Goal: Task Accomplishment & Management: Manage account settings

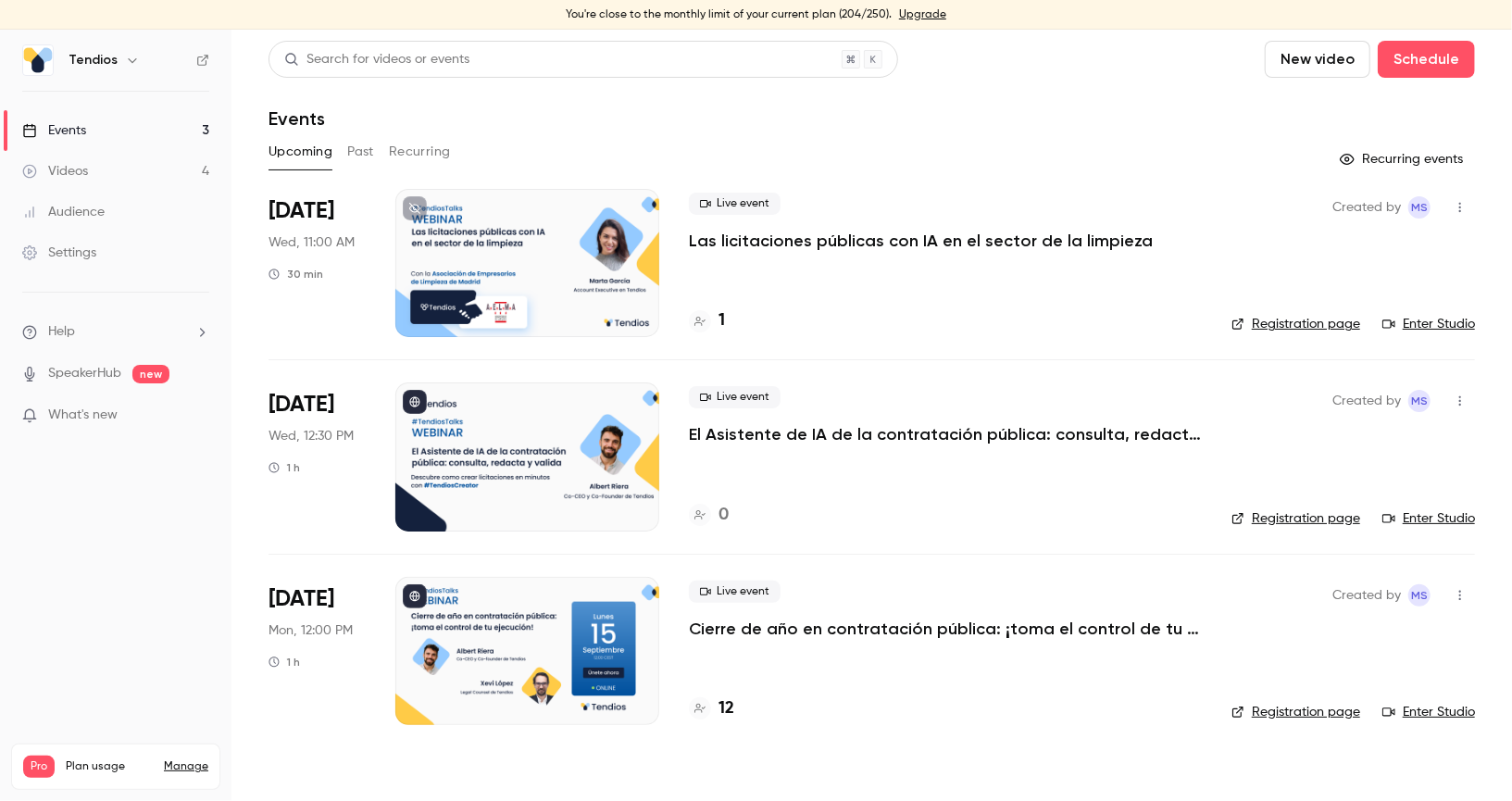
click at [128, 55] on icon "button" at bounding box center [132, 60] width 15 height 15
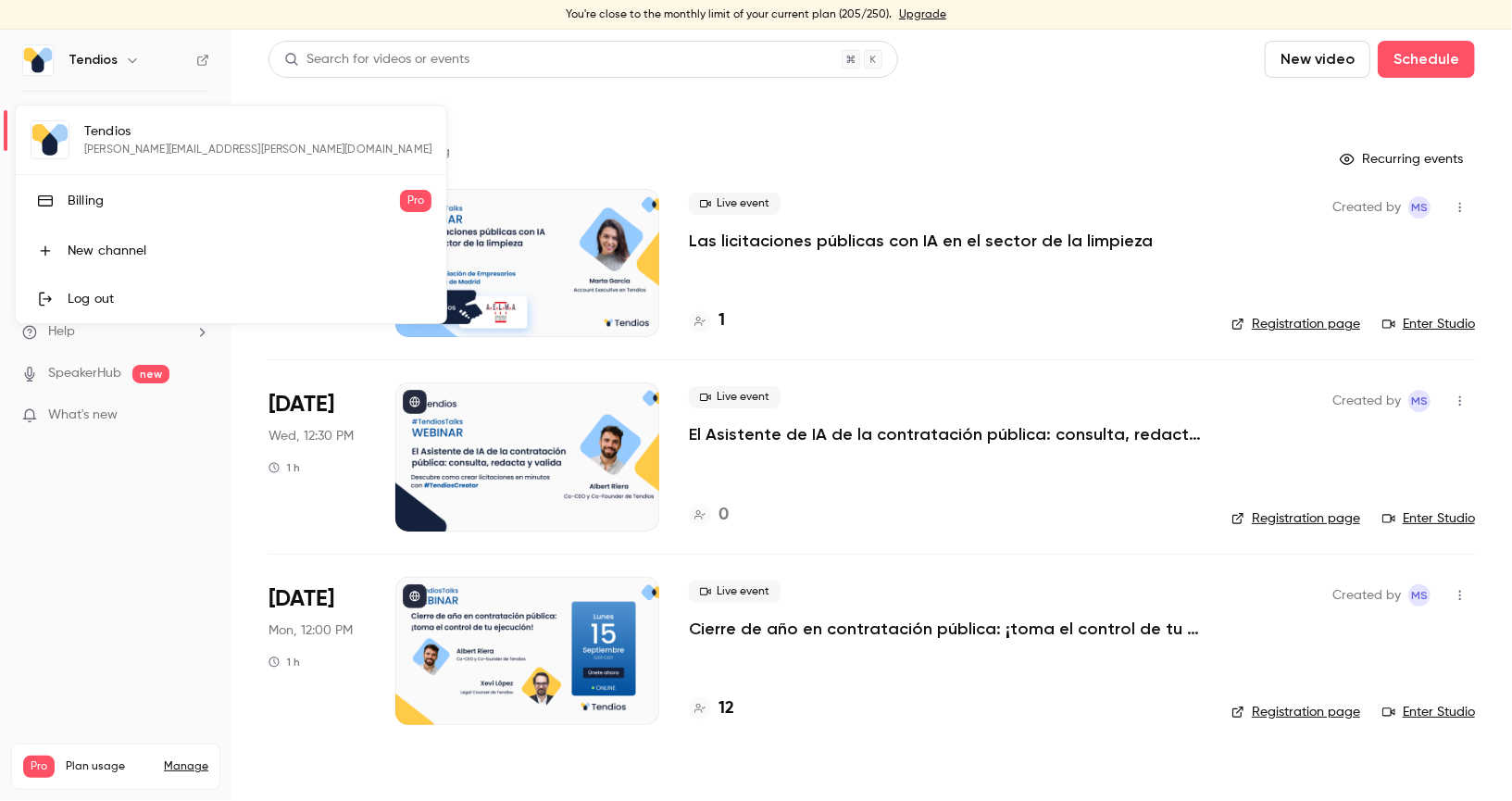
click at [230, 64] on div at bounding box center [756, 400] width 1512 height 801
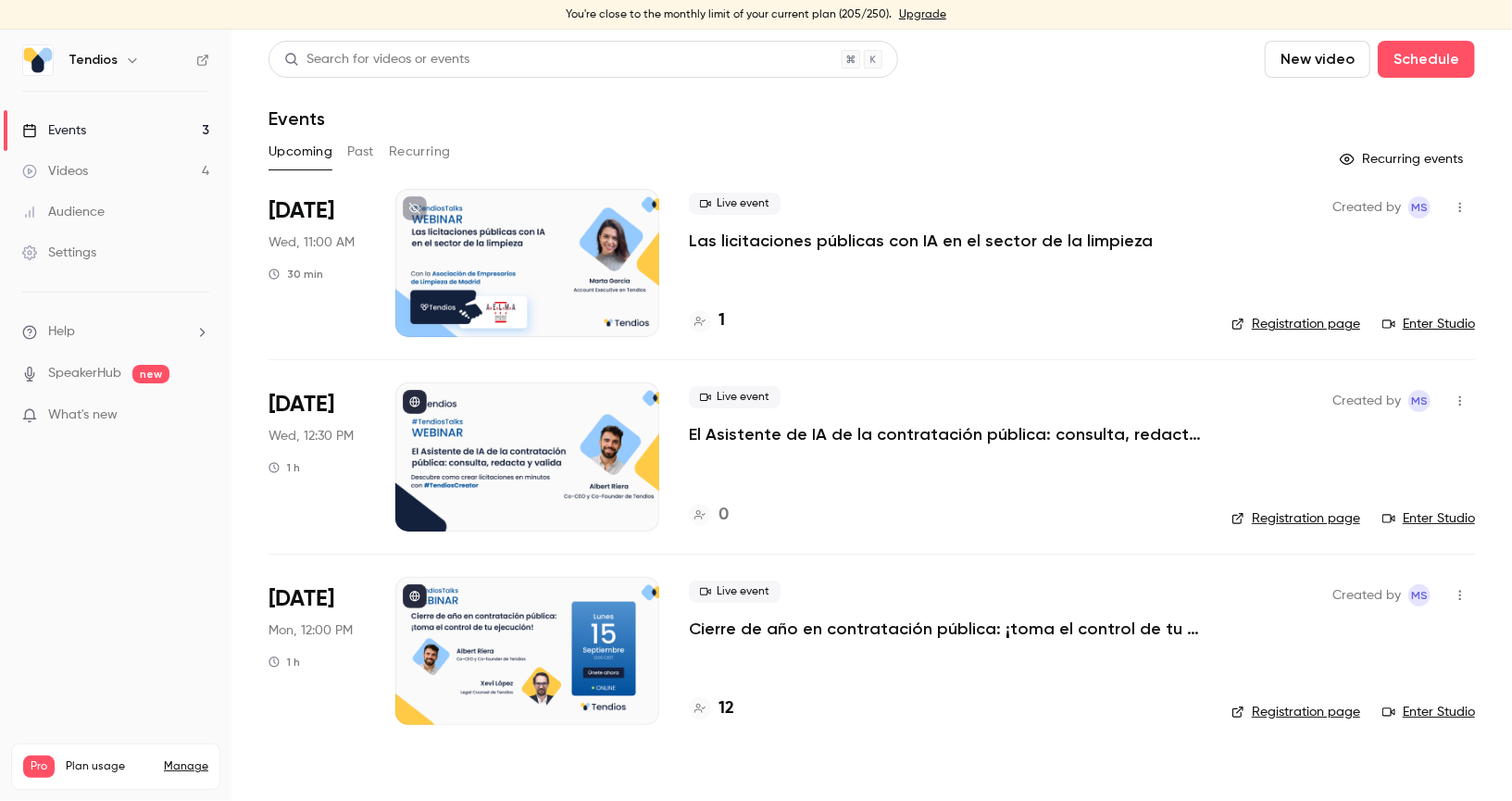
click at [145, 130] on link "Events 3" at bounding box center [116, 130] width 232 height 41
click at [133, 167] on link "Videos 4" at bounding box center [116, 171] width 232 height 41
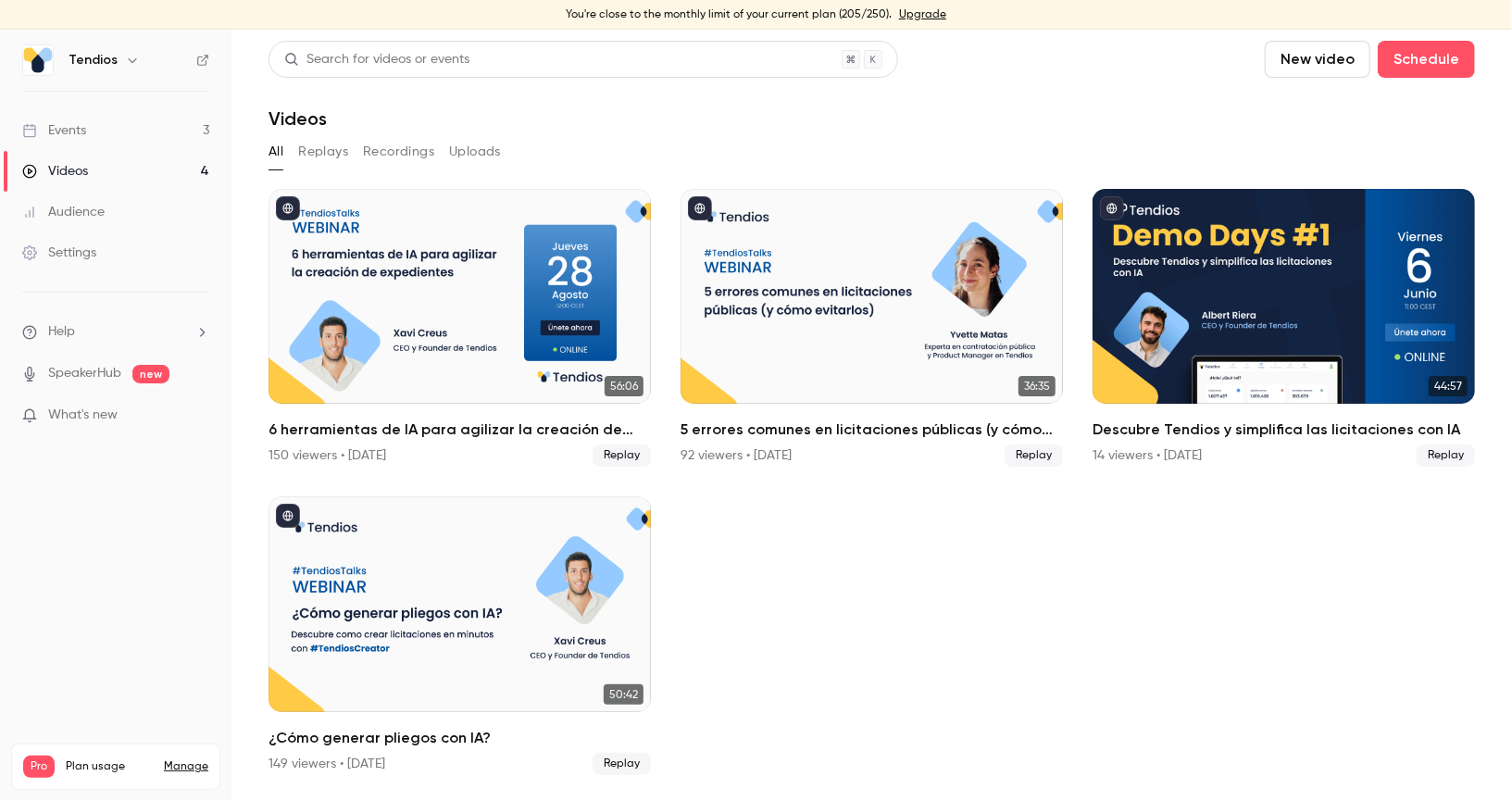
click at [65, 248] on div "Settings" at bounding box center [59, 253] width 74 height 19
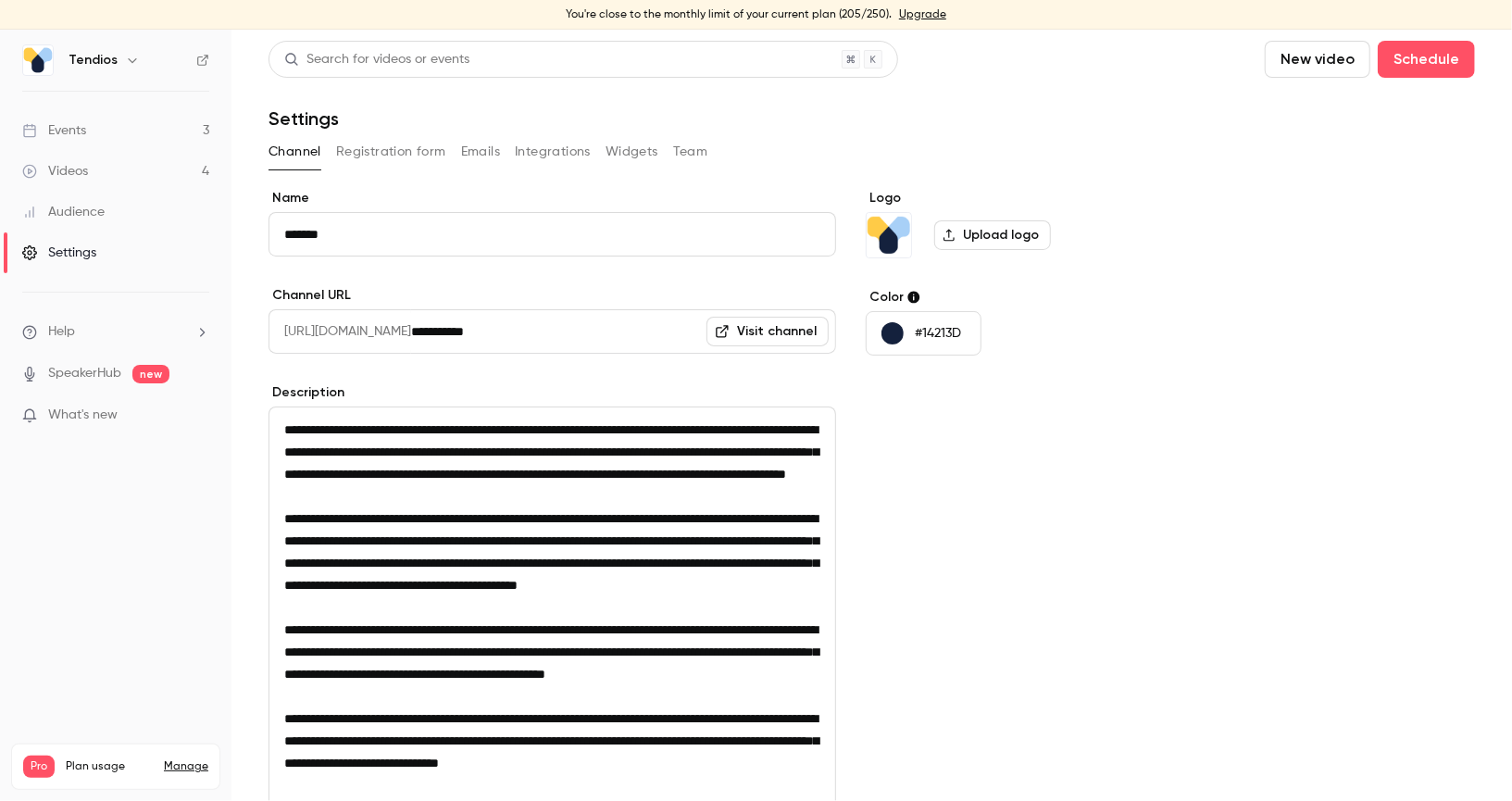
click at [399, 151] on button "Registration form" at bounding box center [391, 152] width 110 height 30
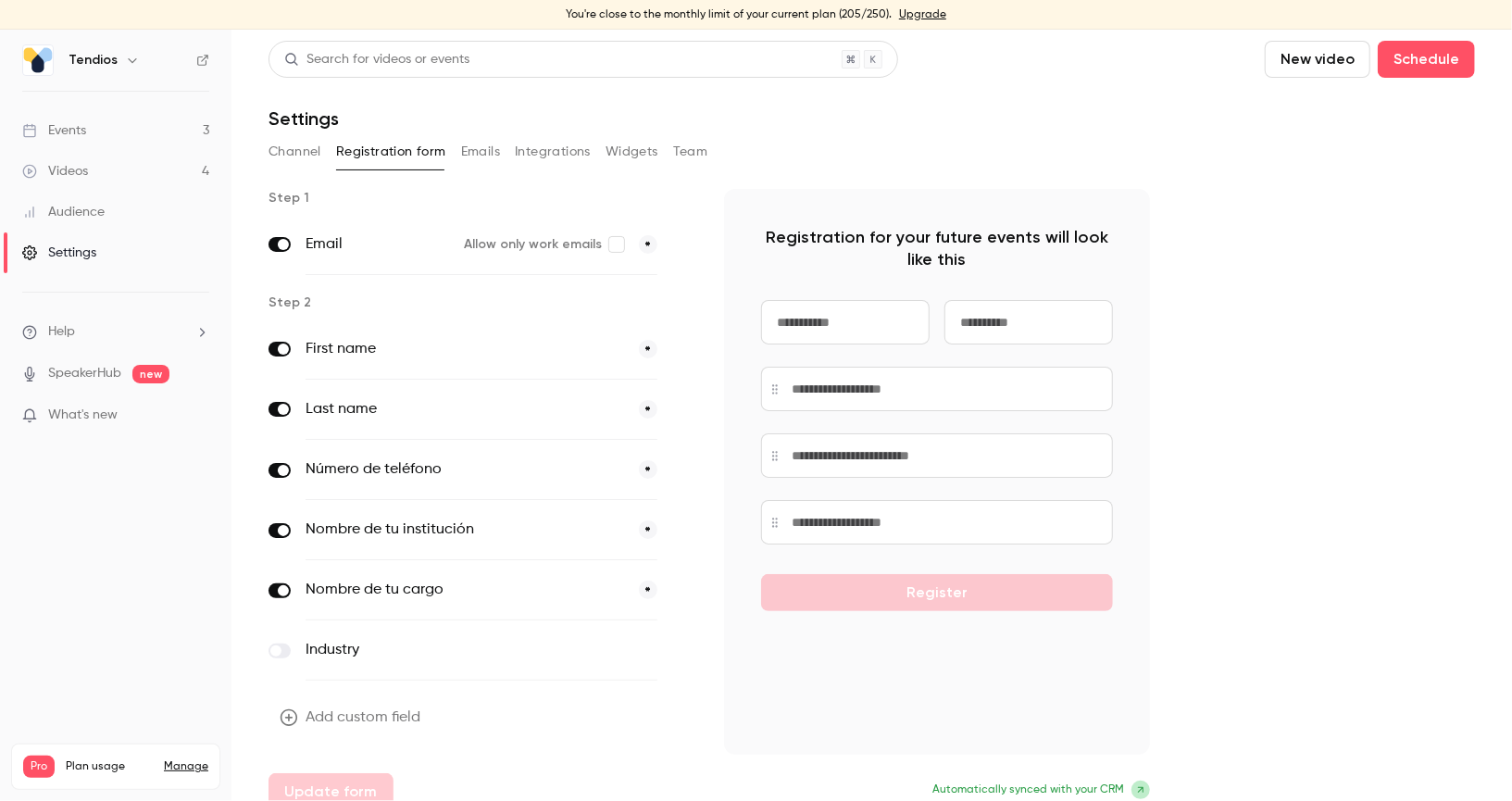
click at [130, 56] on icon "button" at bounding box center [132, 60] width 15 height 15
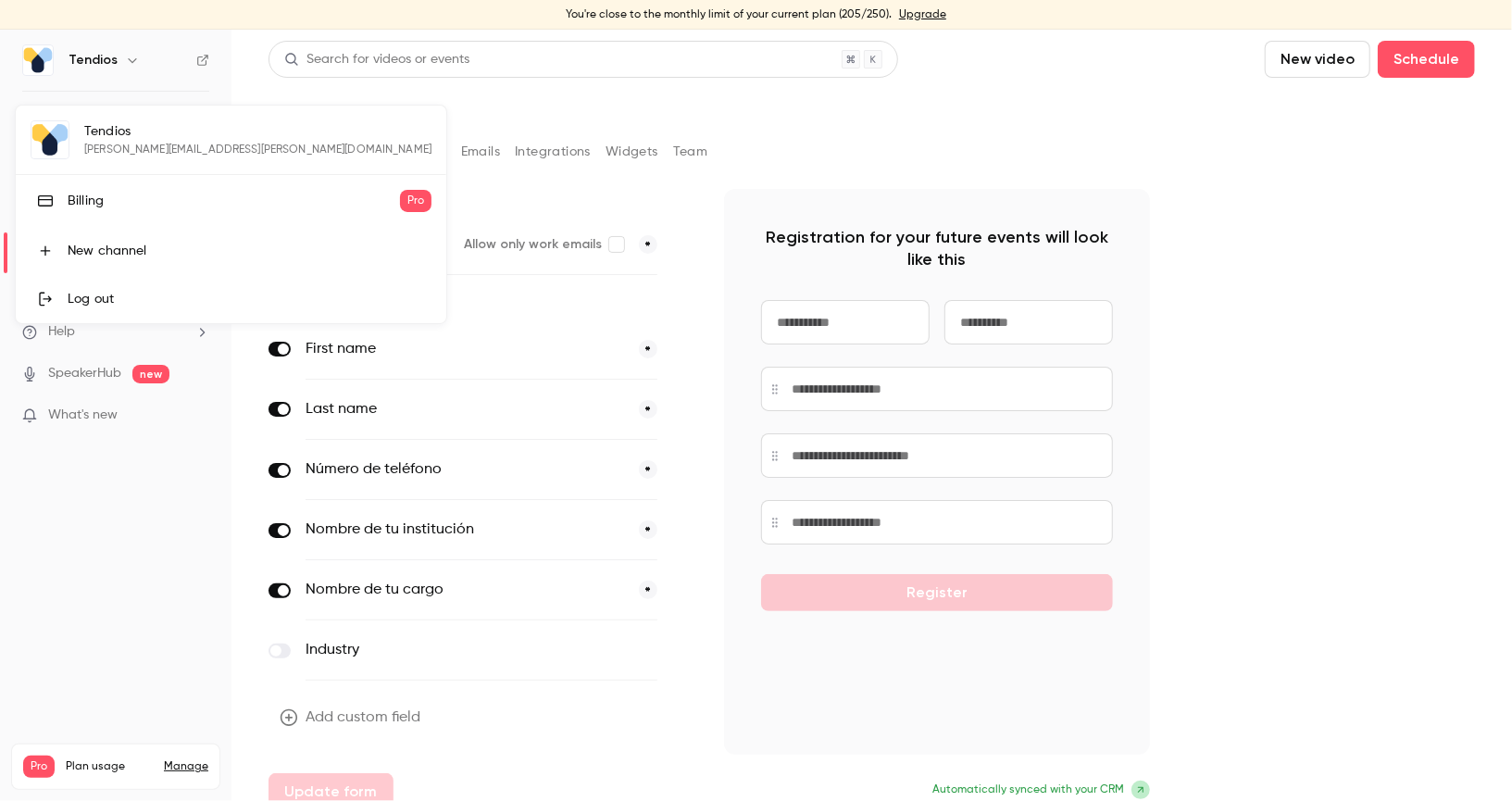
click at [141, 515] on div at bounding box center [756, 400] width 1512 height 801
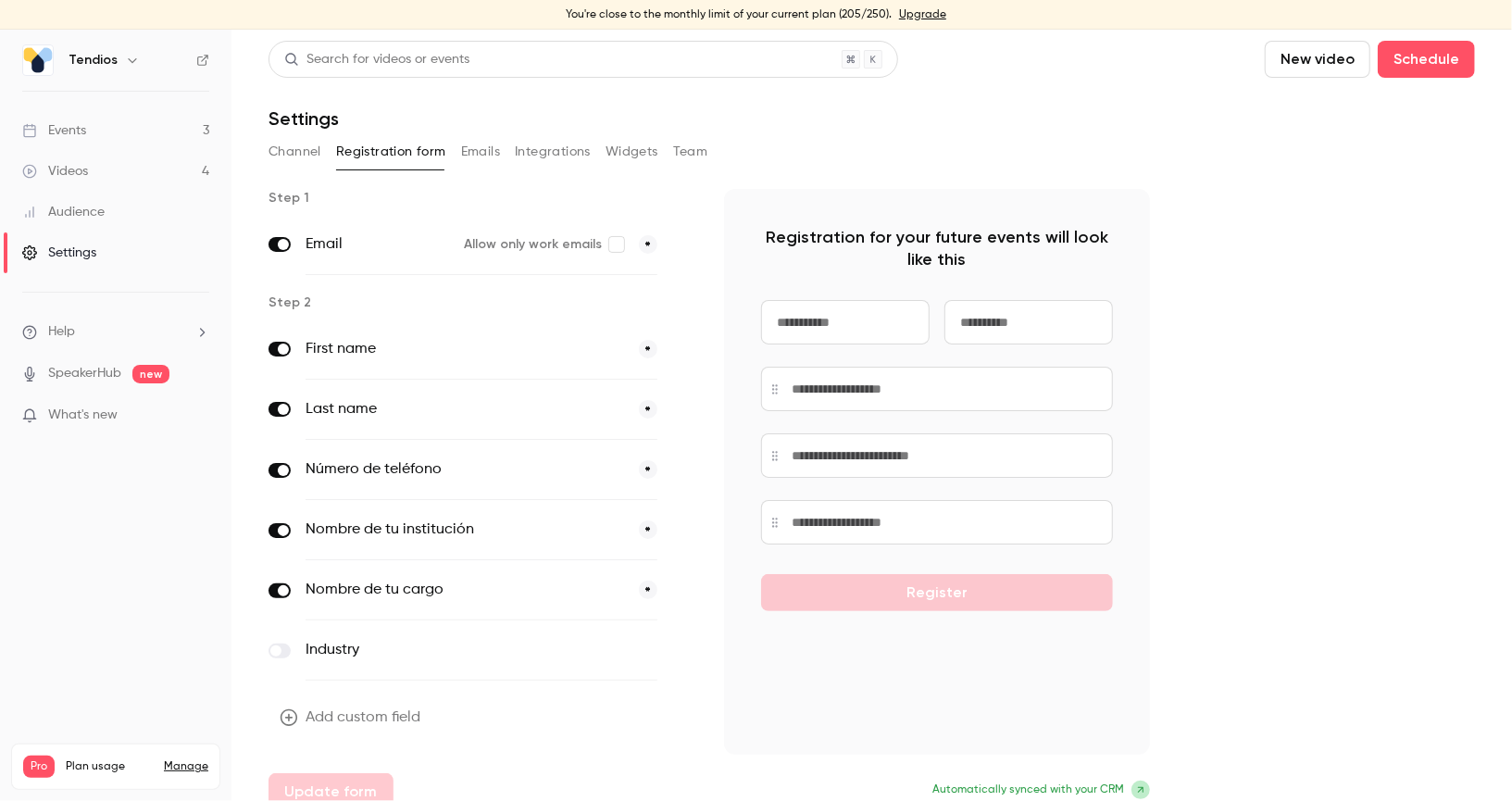
click at [86, 132] on div "Events" at bounding box center [54, 130] width 64 height 19
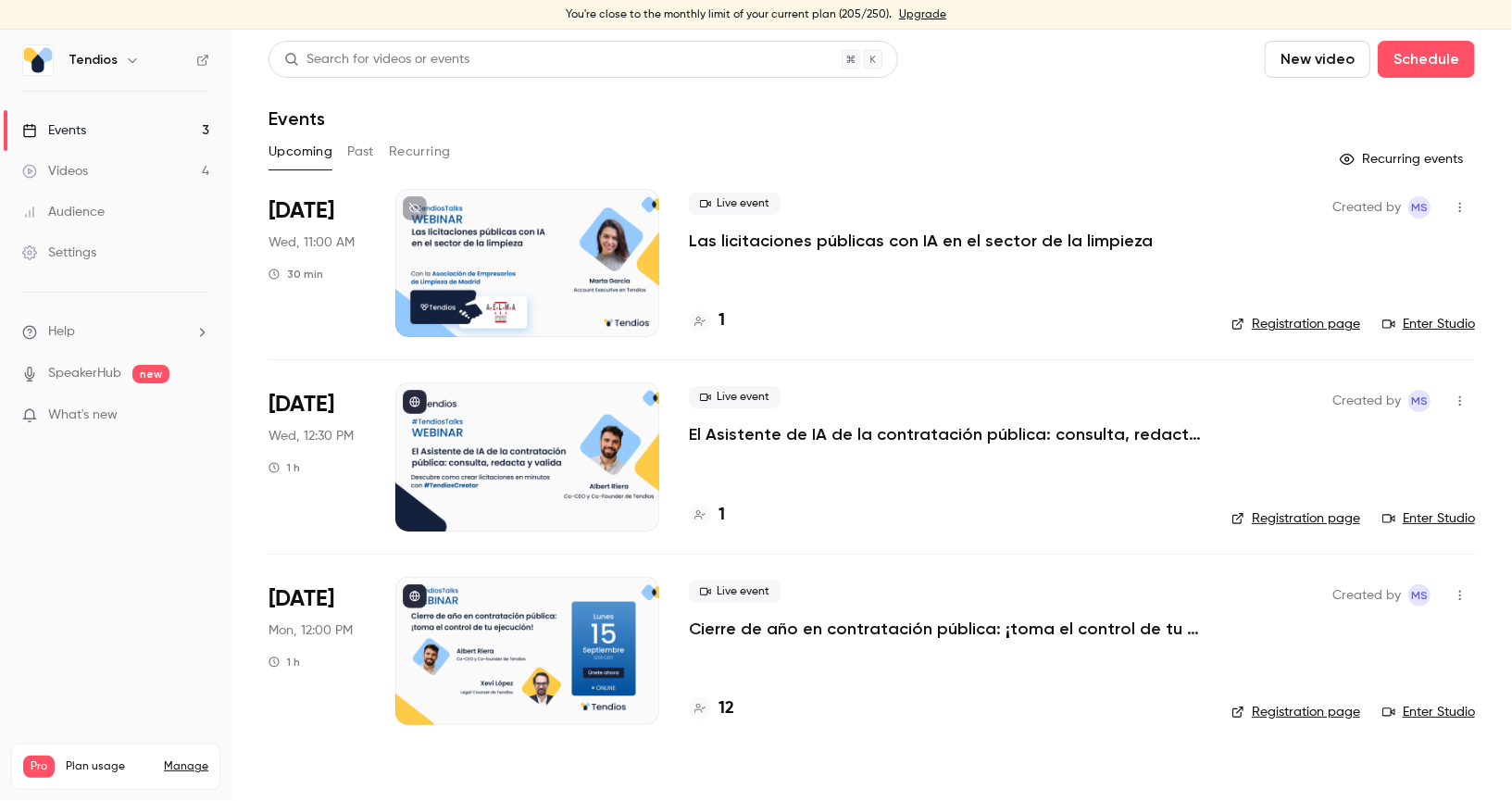
click at [723, 514] on h4 "1" at bounding box center [722, 514] width 6 height 25
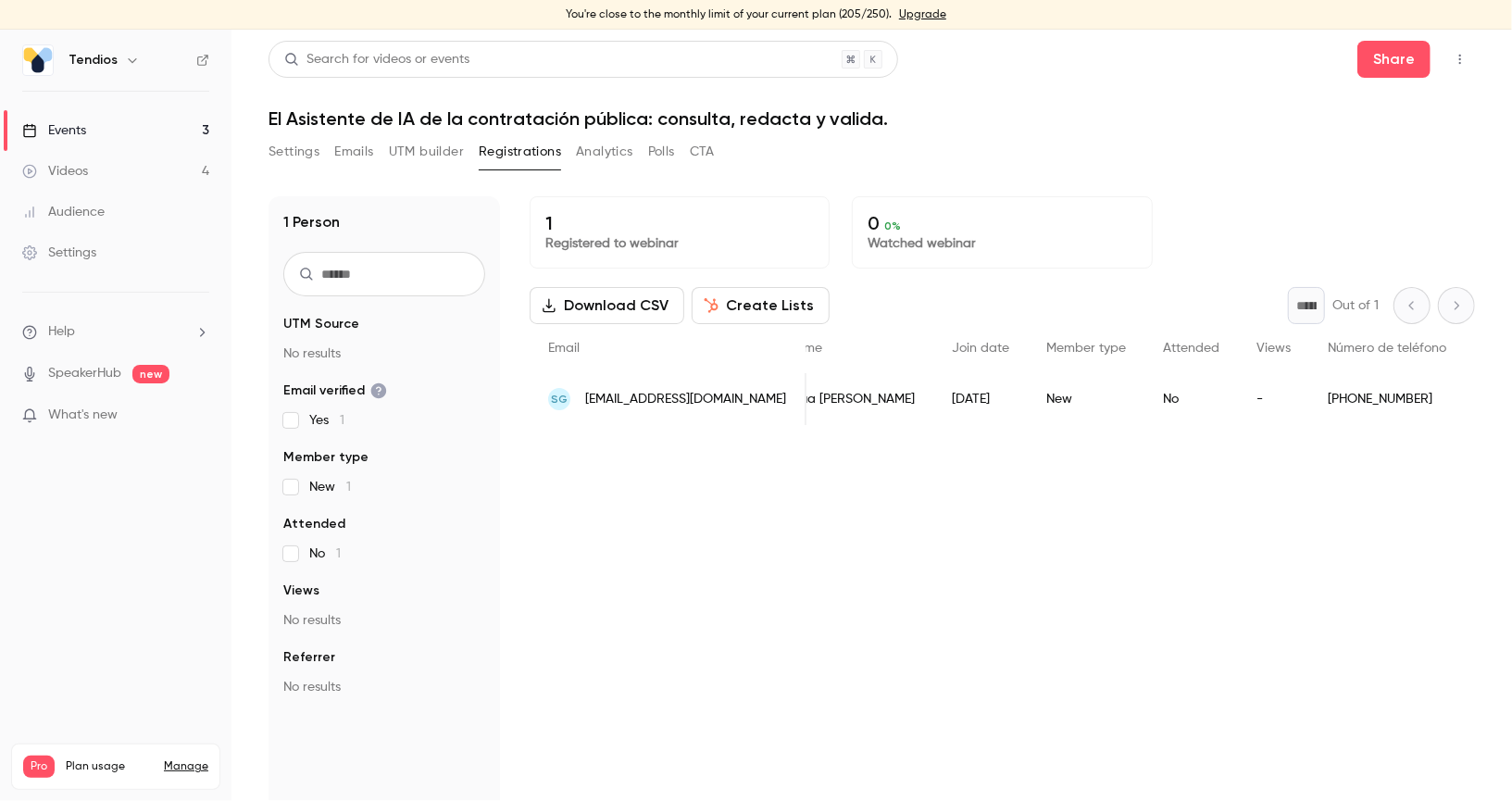
scroll to position [0, 46]
click at [124, 135] on link "Events 3" at bounding box center [116, 130] width 232 height 41
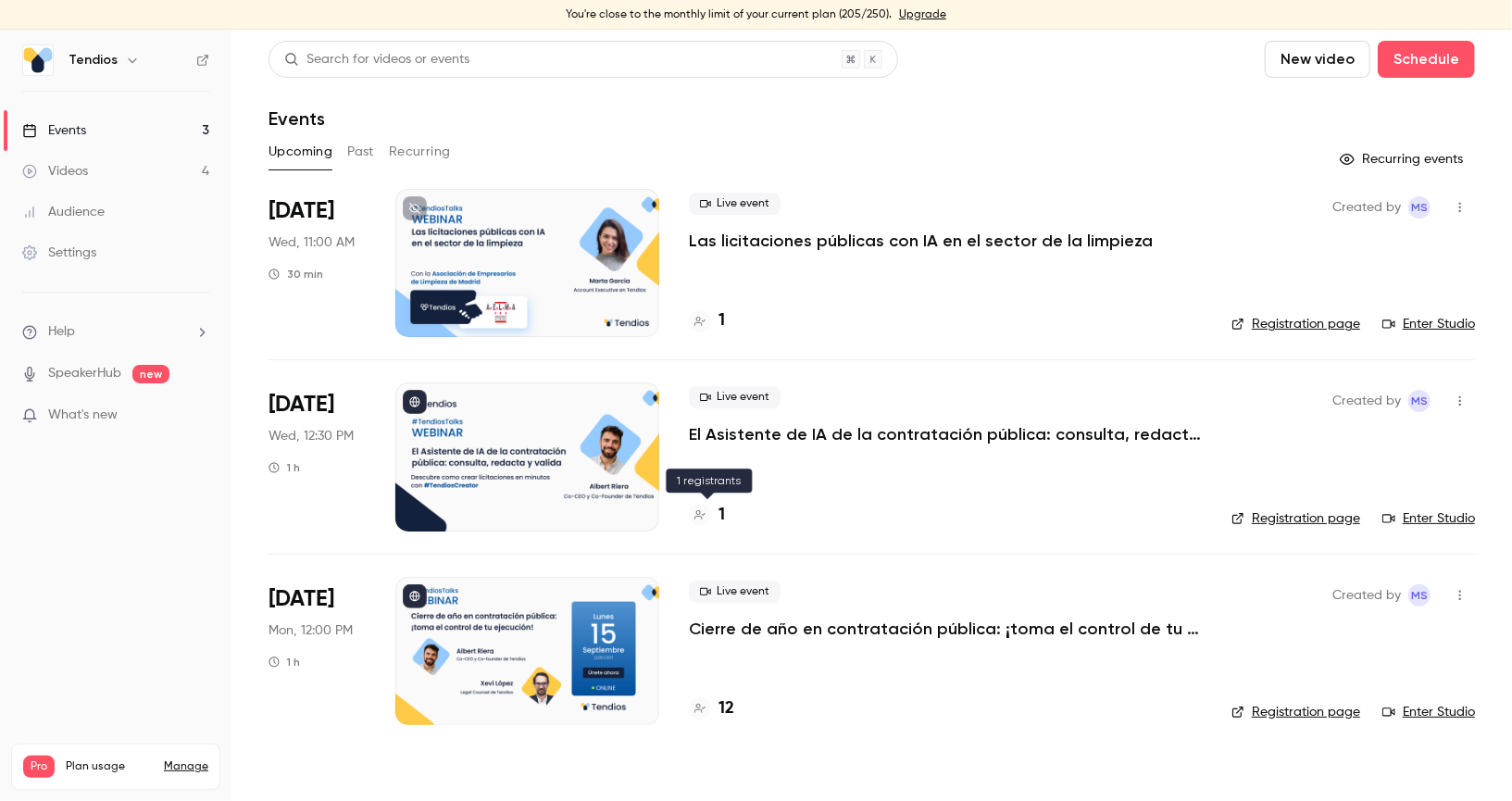
click at [719, 515] on h4 "1" at bounding box center [722, 514] width 6 height 25
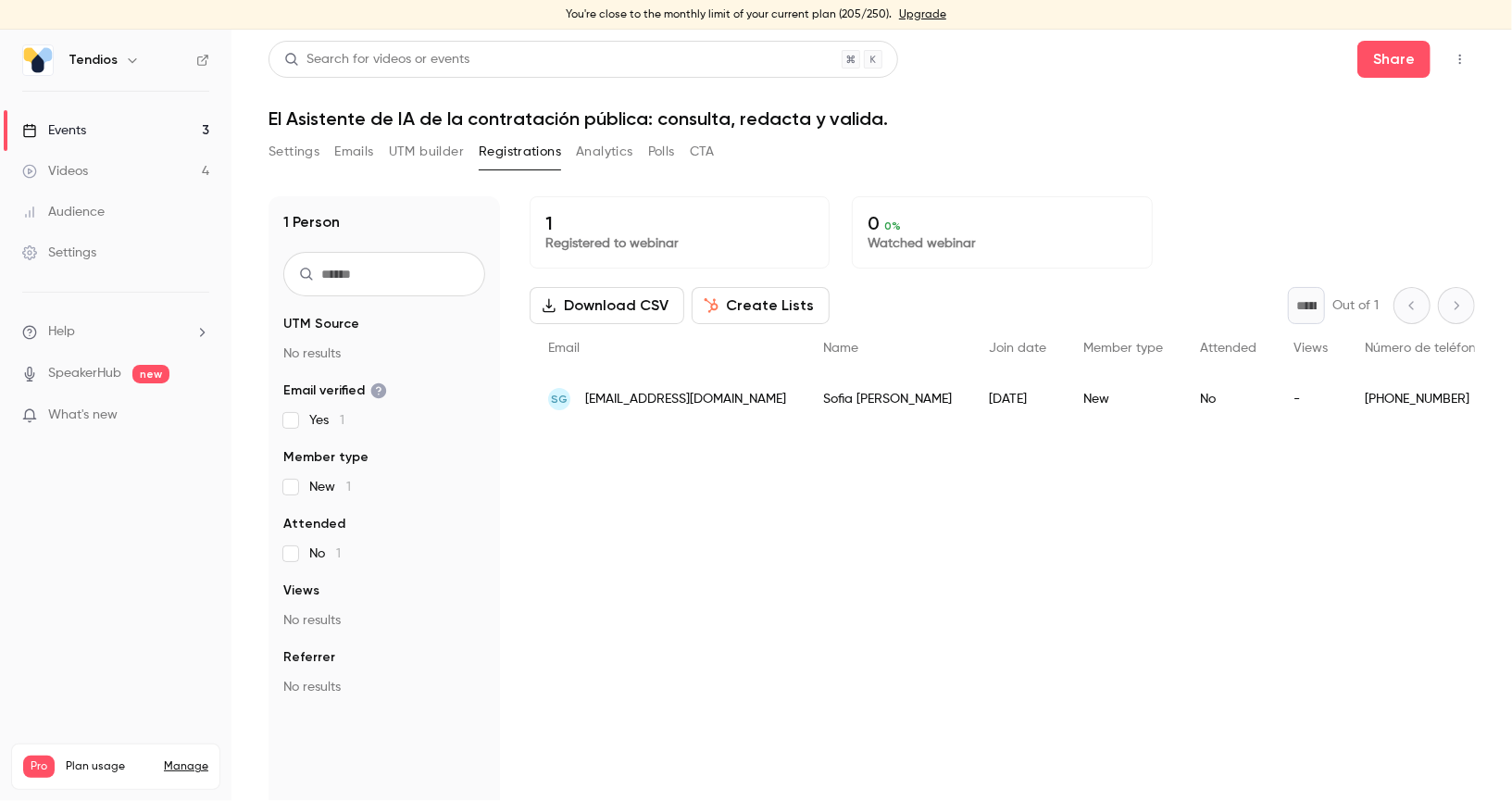
click at [108, 137] on link "Events 3" at bounding box center [116, 130] width 232 height 41
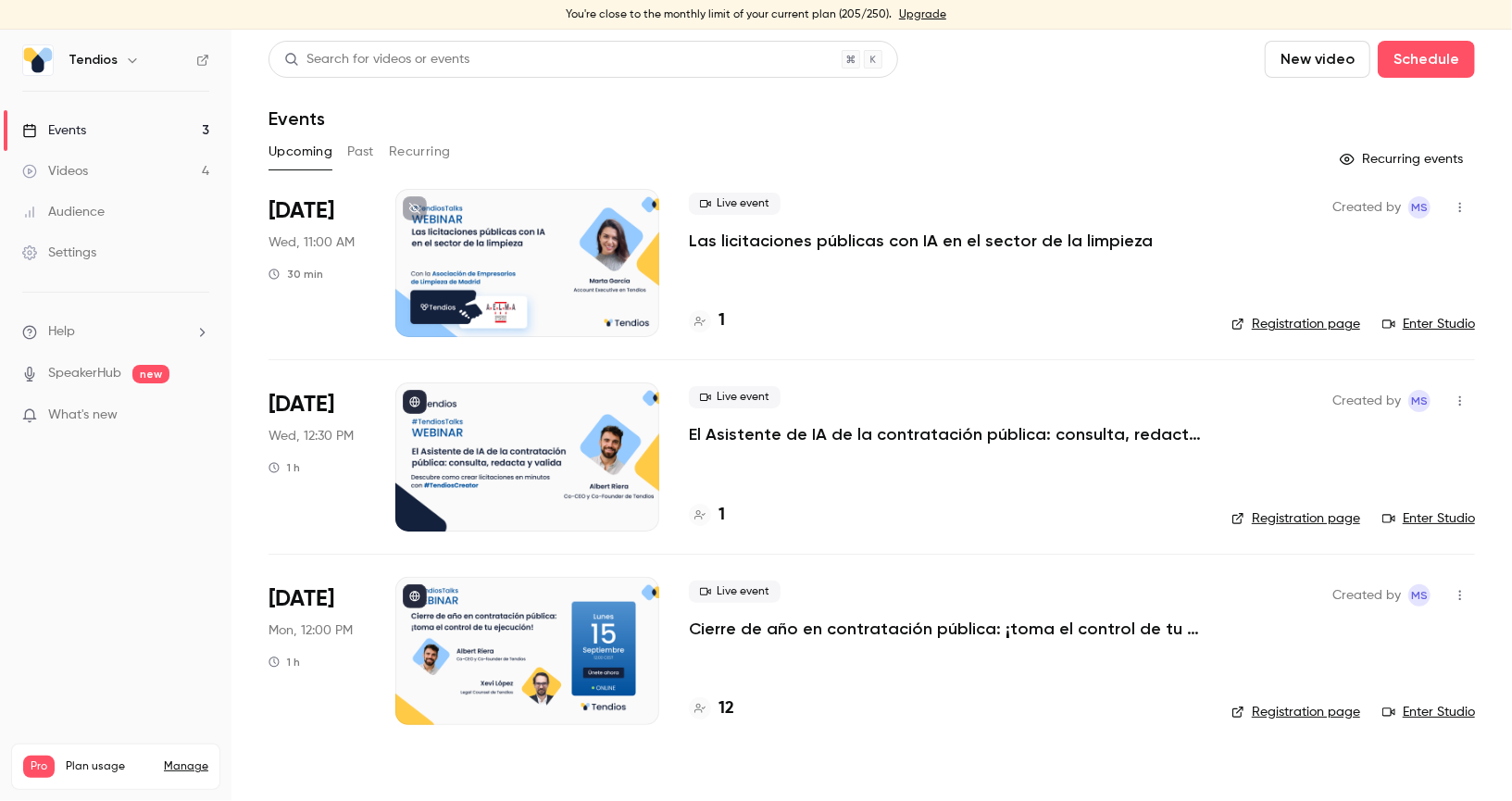
click at [597, 301] on div at bounding box center [527, 263] width 264 height 148
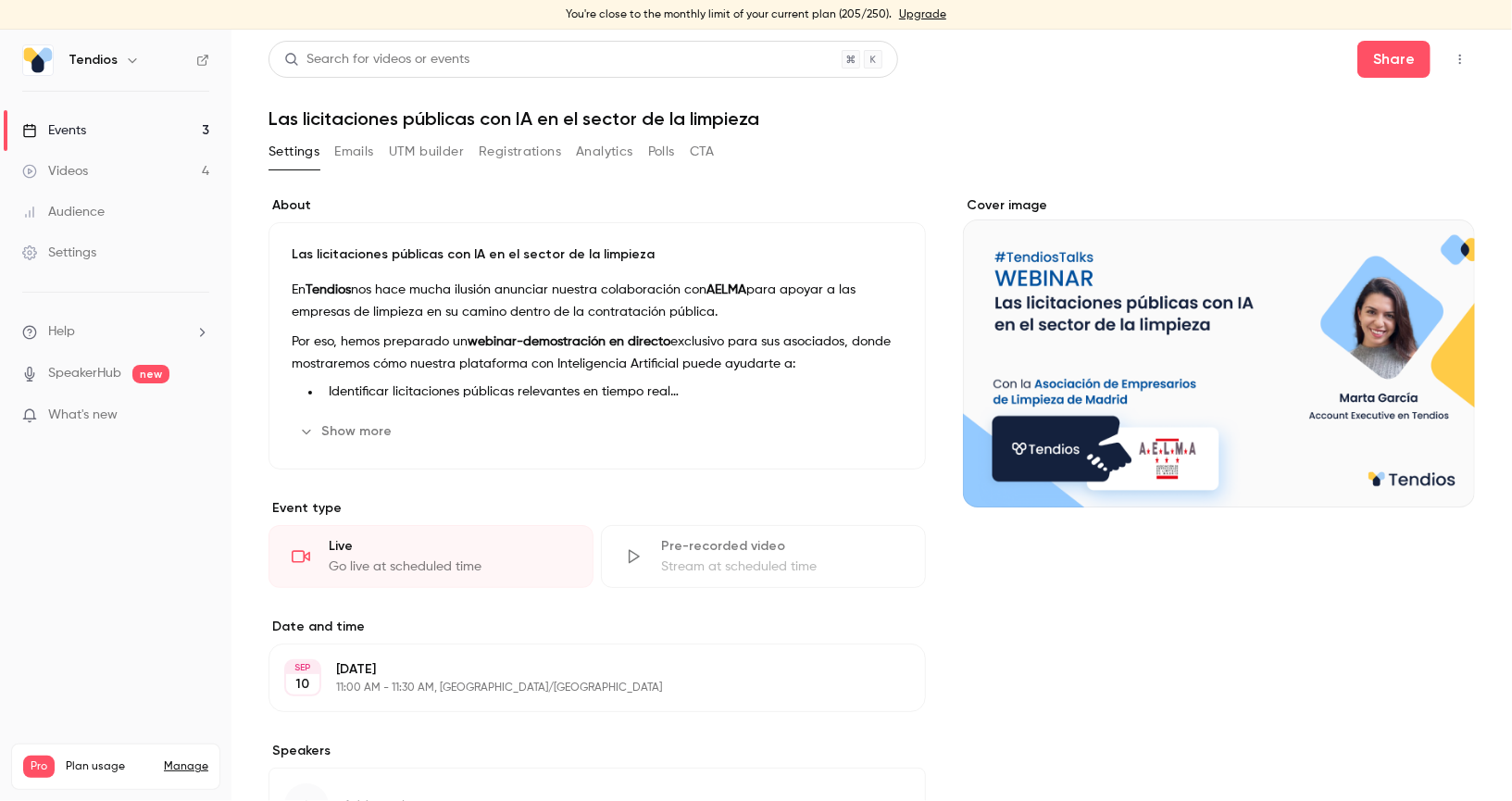
click at [153, 132] on link "Events 3" at bounding box center [116, 130] width 232 height 41
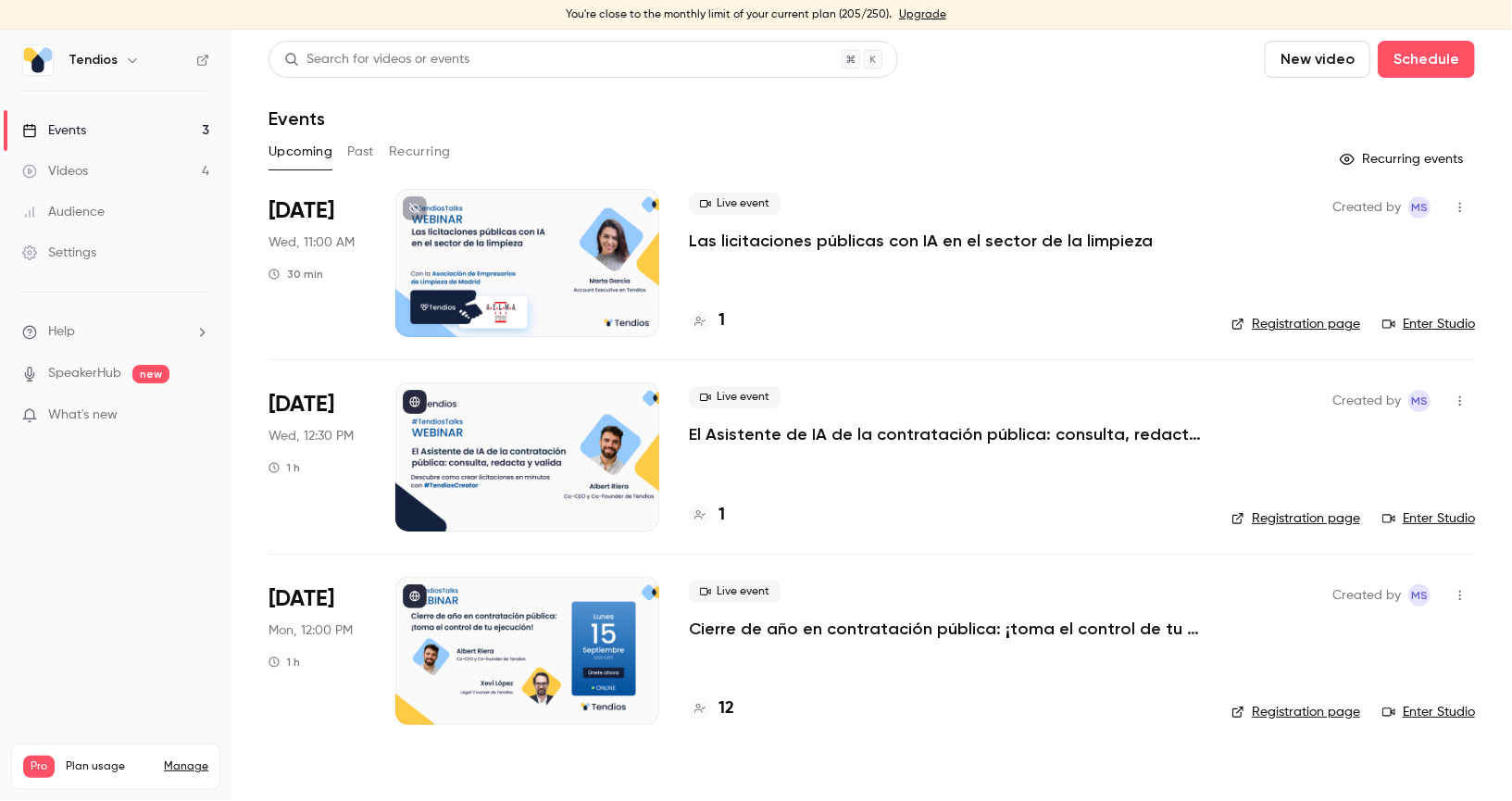
click at [202, 54] on icon at bounding box center [203, 60] width 13 height 13
click at [1334, 327] on link "Registration page" at bounding box center [1295, 324] width 129 height 19
click at [719, 318] on h4 "1" at bounding box center [722, 321] width 6 height 25
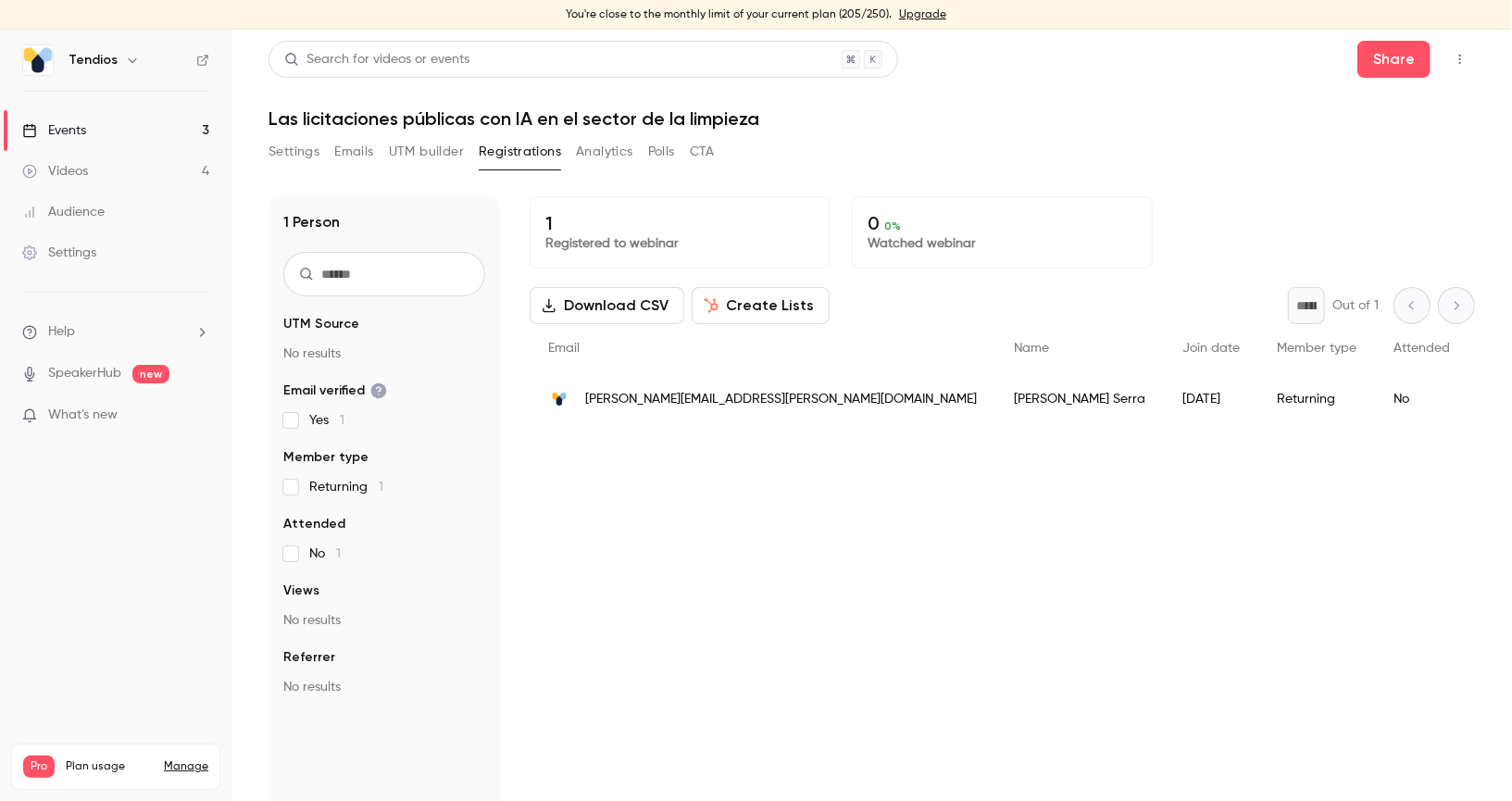
click at [658, 398] on span "[PERSON_NAME][EMAIL_ADDRESS][PERSON_NAME][DOMAIN_NAME]" at bounding box center [781, 399] width 391 height 19
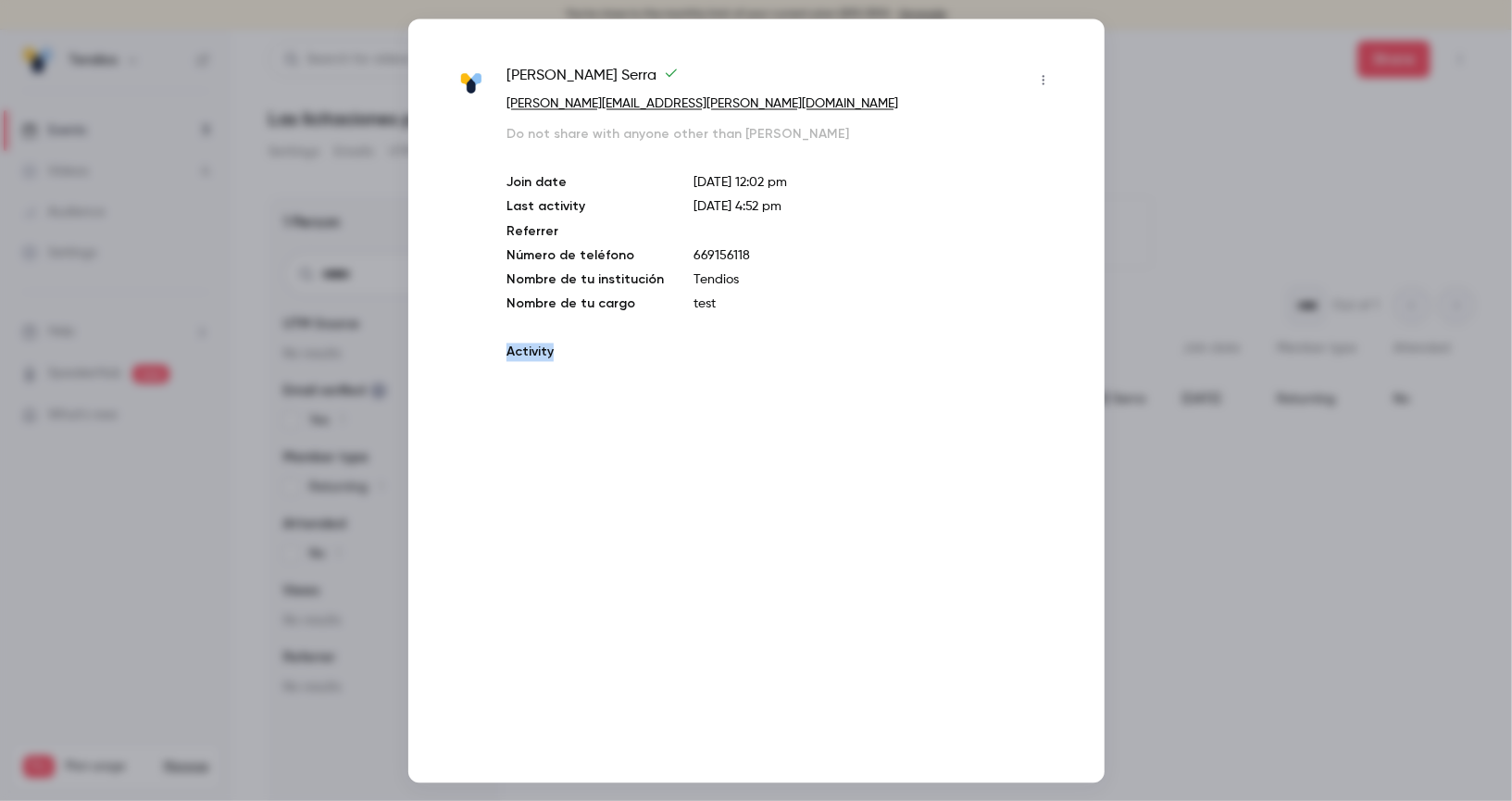
click at [658, 398] on div "[PERSON_NAME] [PERSON_NAME][EMAIL_ADDRESS][PERSON_NAME][DOMAIN_NAME] Do not sha…" at bounding box center [756, 400] width 696 height 764
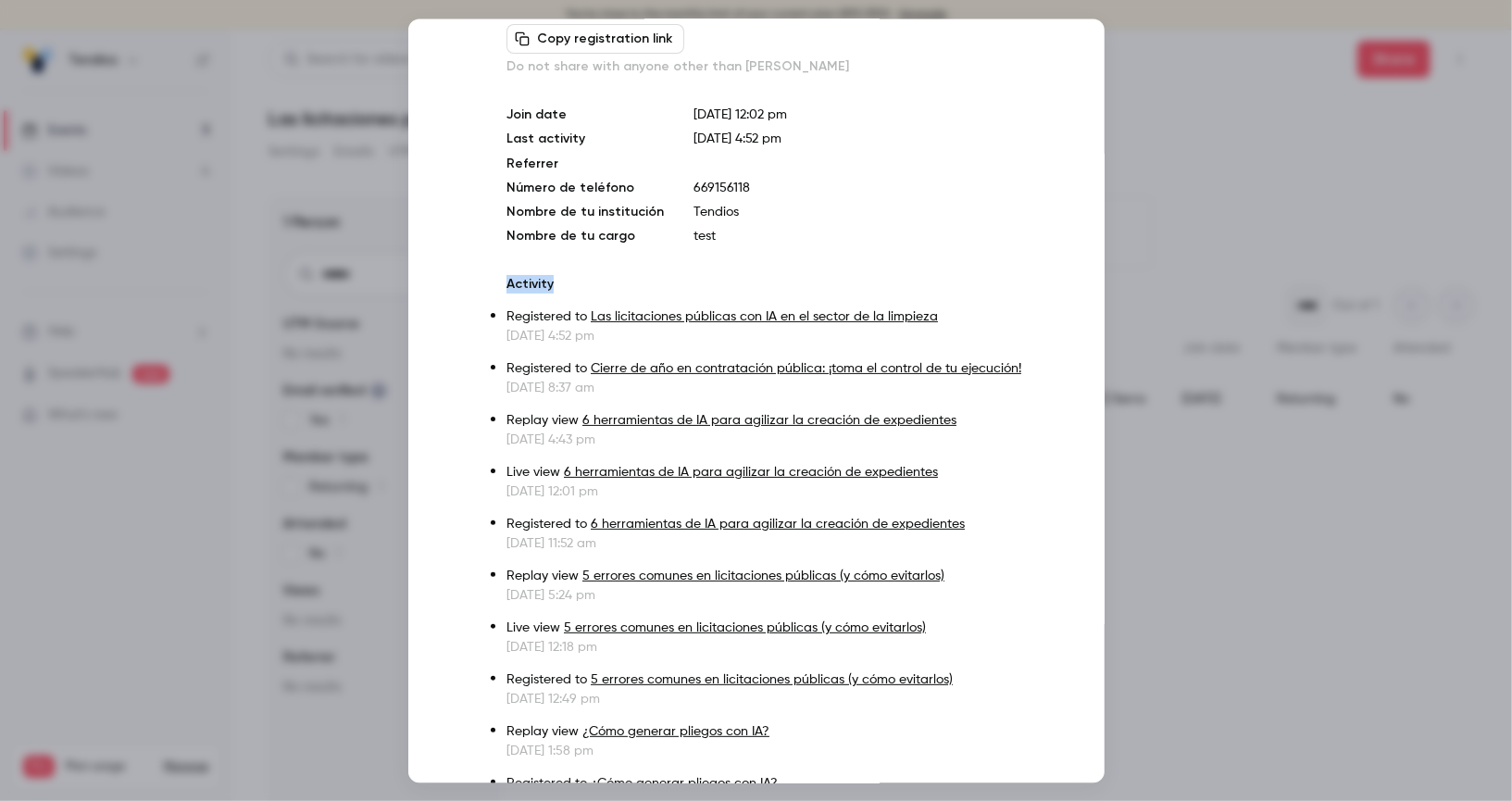
scroll to position [209, 0]
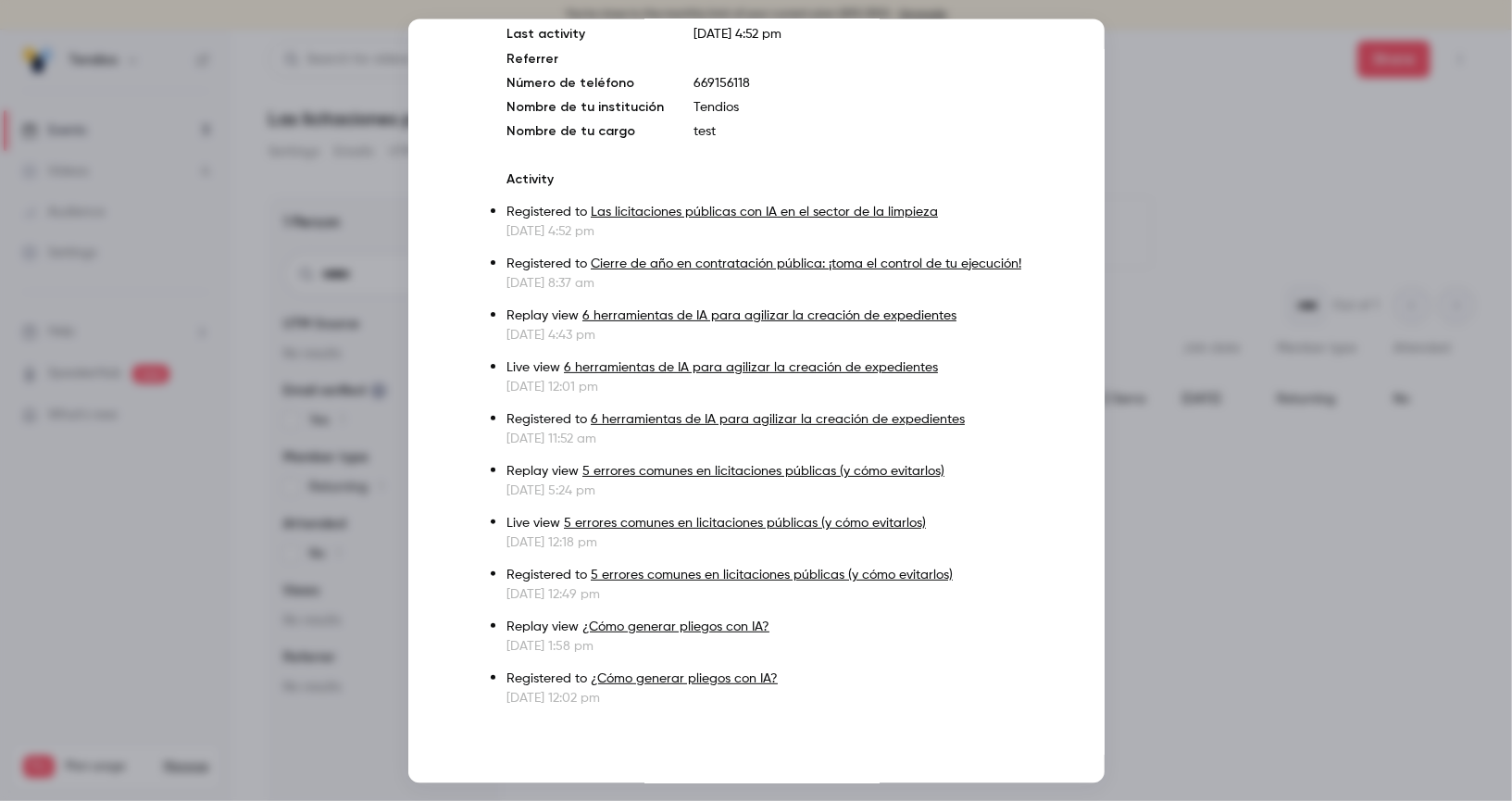
click at [270, 751] on div at bounding box center [756, 400] width 1512 height 801
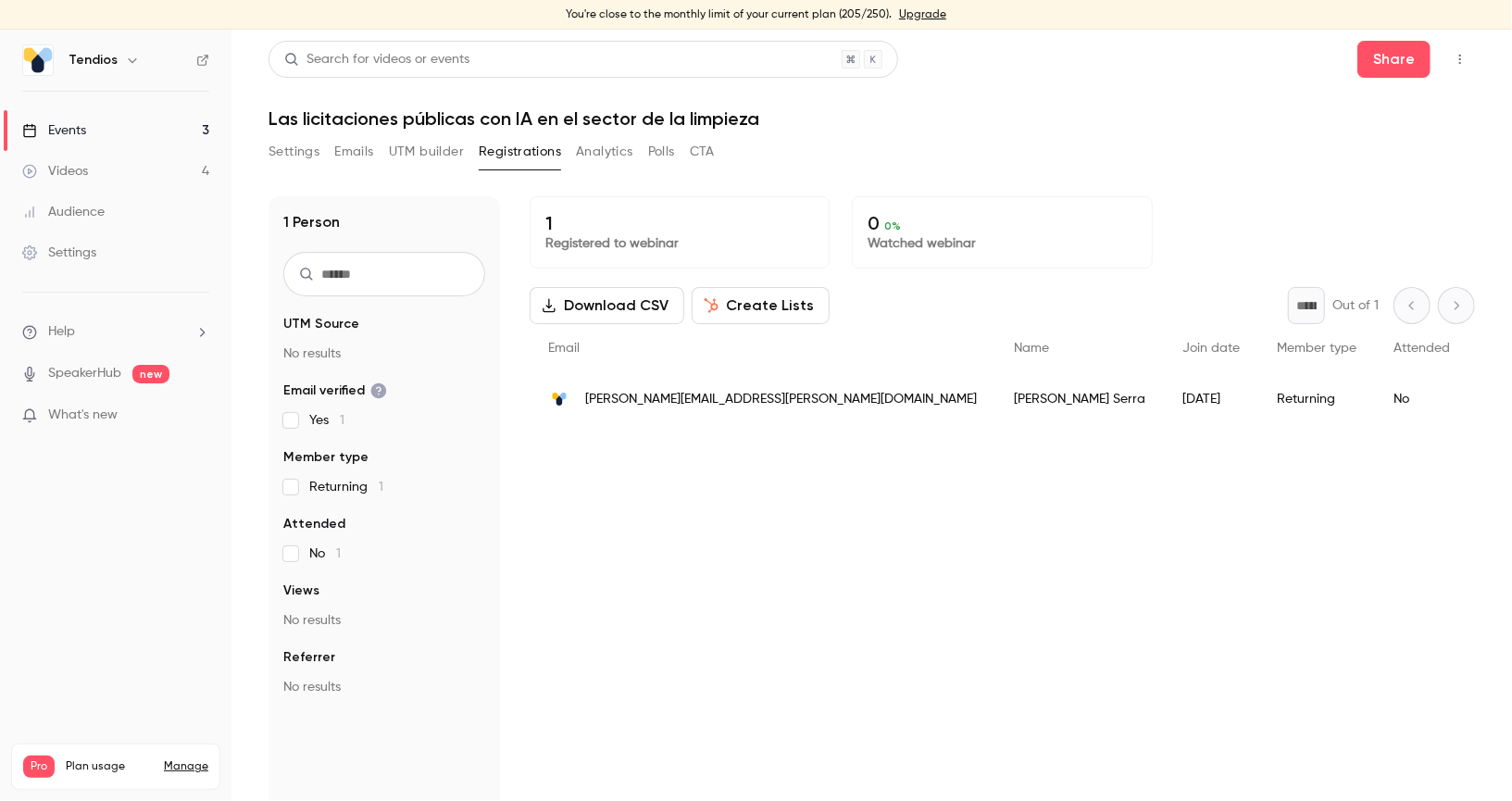
click at [632, 401] on span "[PERSON_NAME][EMAIL_ADDRESS][PERSON_NAME][DOMAIN_NAME]" at bounding box center [781, 399] width 391 height 19
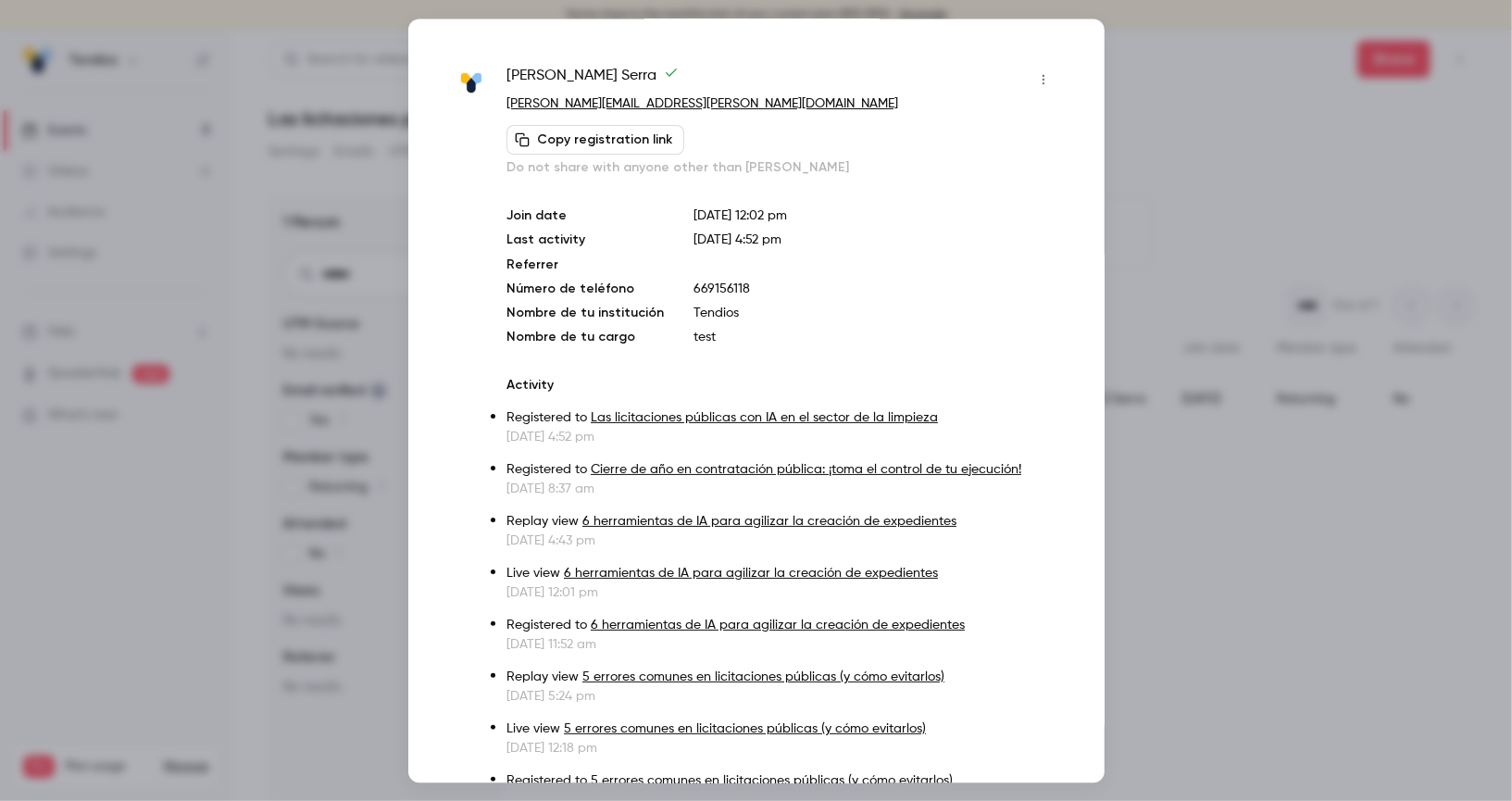
click at [203, 439] on div at bounding box center [756, 400] width 1512 height 801
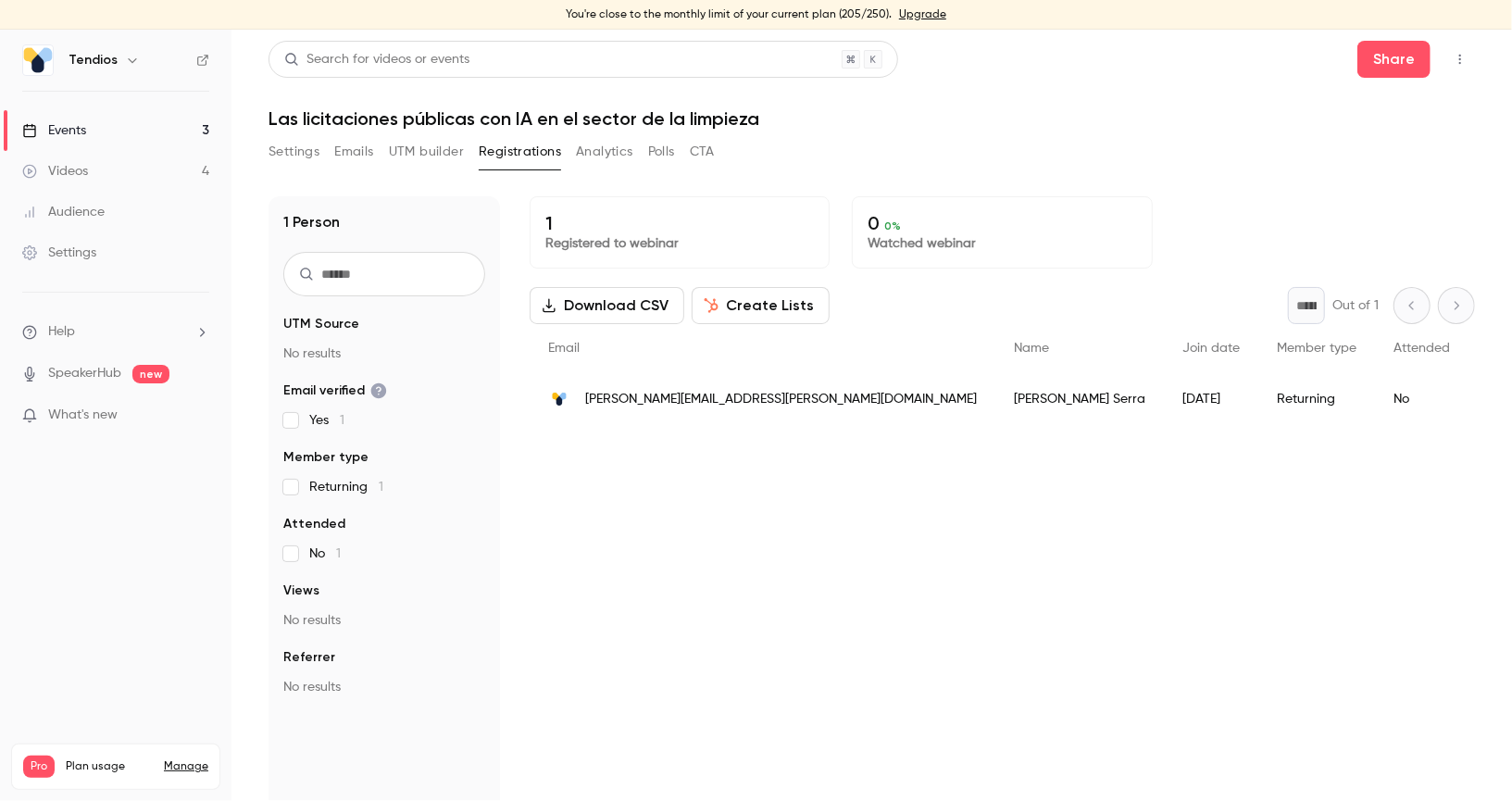
click at [177, 127] on link "Events 3" at bounding box center [116, 130] width 232 height 41
